Goal: Task Accomplishment & Management: Manage account settings

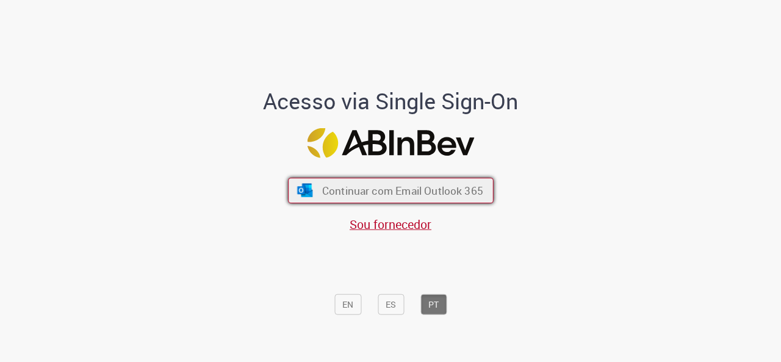
click at [408, 192] on span "Continuar com Email Outlook 365" at bounding box center [402, 190] width 161 height 14
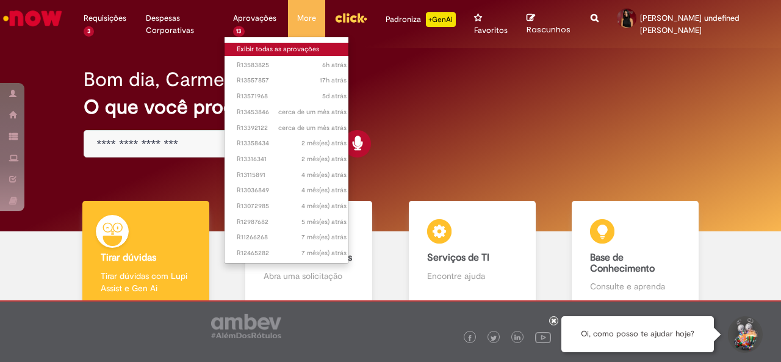
click at [253, 46] on link "Exibir todas as aprovações" at bounding box center [292, 49] width 134 height 13
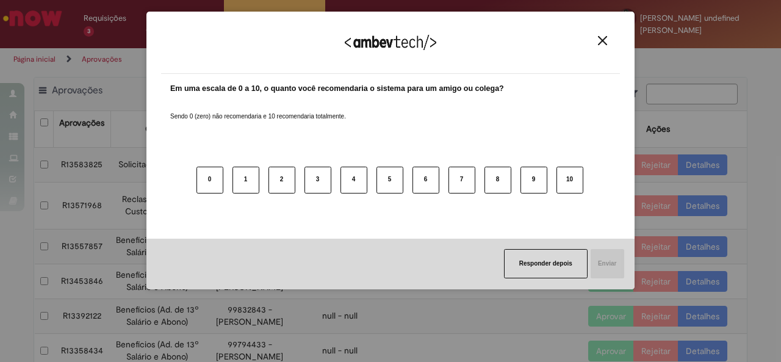
click at [599, 41] on img "Close" at bounding box center [602, 40] width 9 height 9
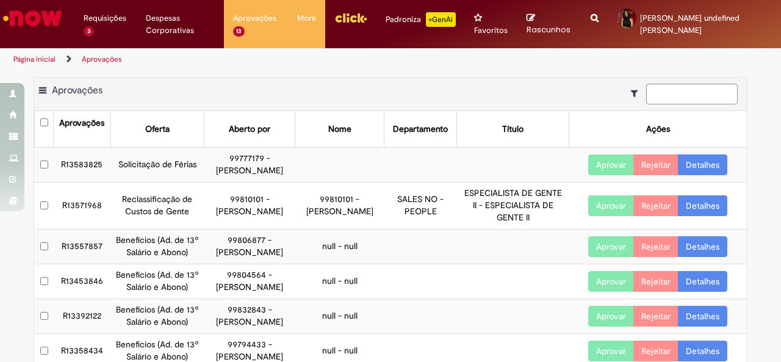
click at [612, 214] on button "Aprovar" at bounding box center [611, 205] width 46 height 21
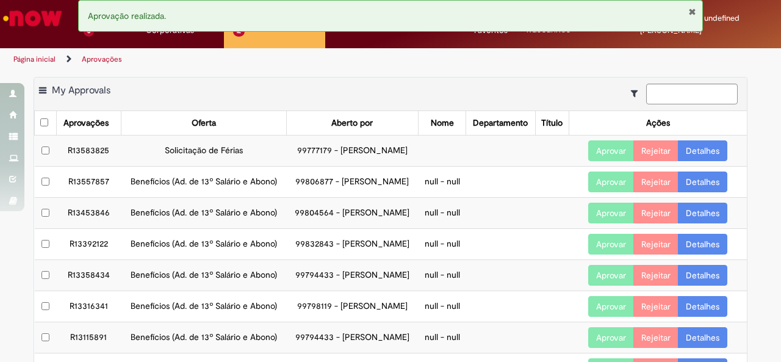
click at [621, 192] on button "Aprovar" at bounding box center [611, 181] width 46 height 21
